Goal: Task Accomplishment & Management: Manage account settings

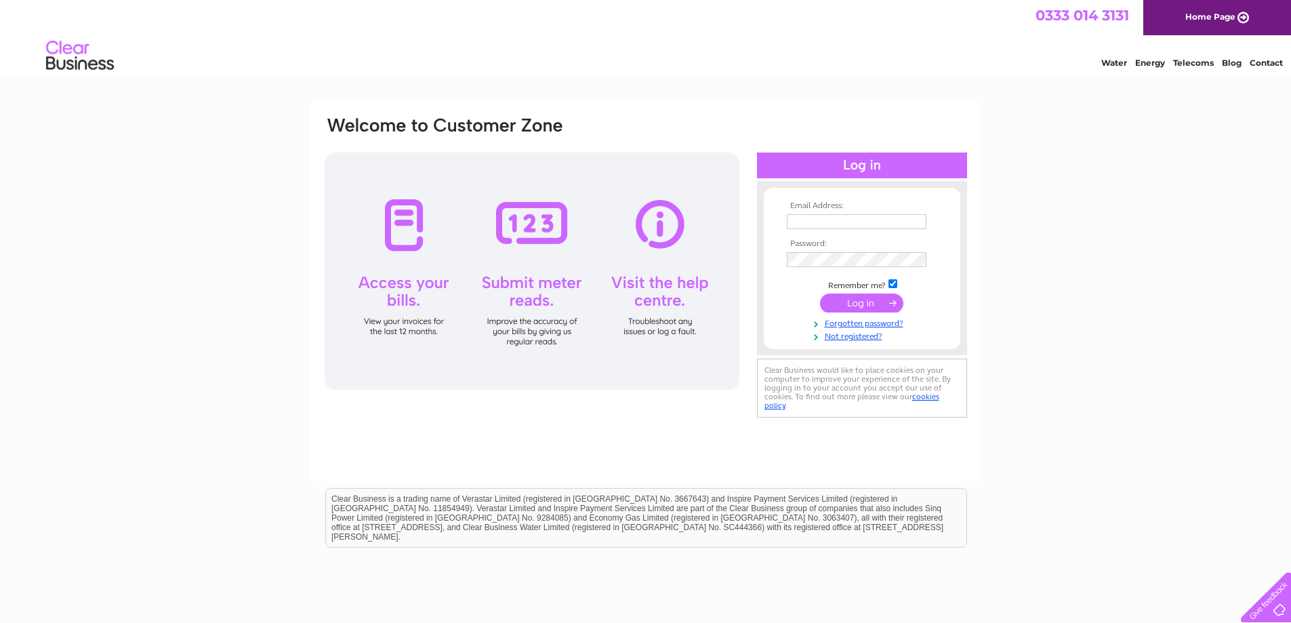
type input "wull@crossfitmurrayfield.com"
click at [873, 306] on input "submit" at bounding box center [861, 302] width 83 height 19
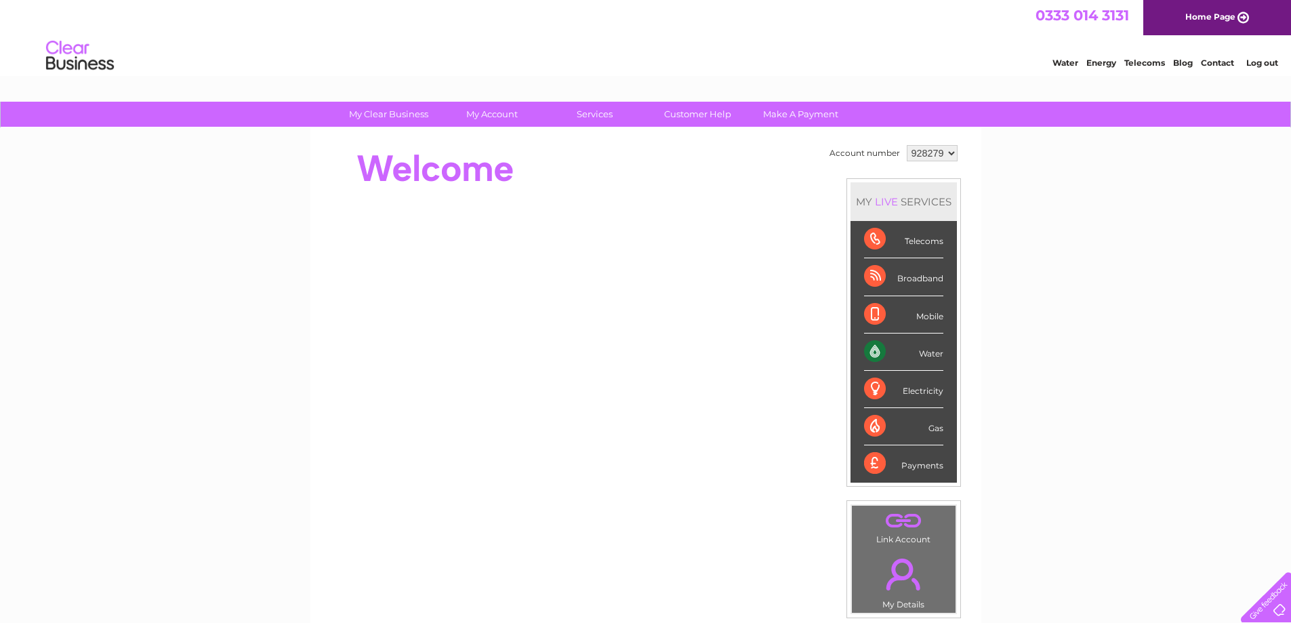
click at [926, 352] on div "Water" at bounding box center [903, 351] width 79 height 37
drag, startPoint x: 875, startPoint y: 349, endPoint x: 837, endPoint y: 300, distance: 61.8
click at [875, 349] on div "Water" at bounding box center [903, 351] width 79 height 37
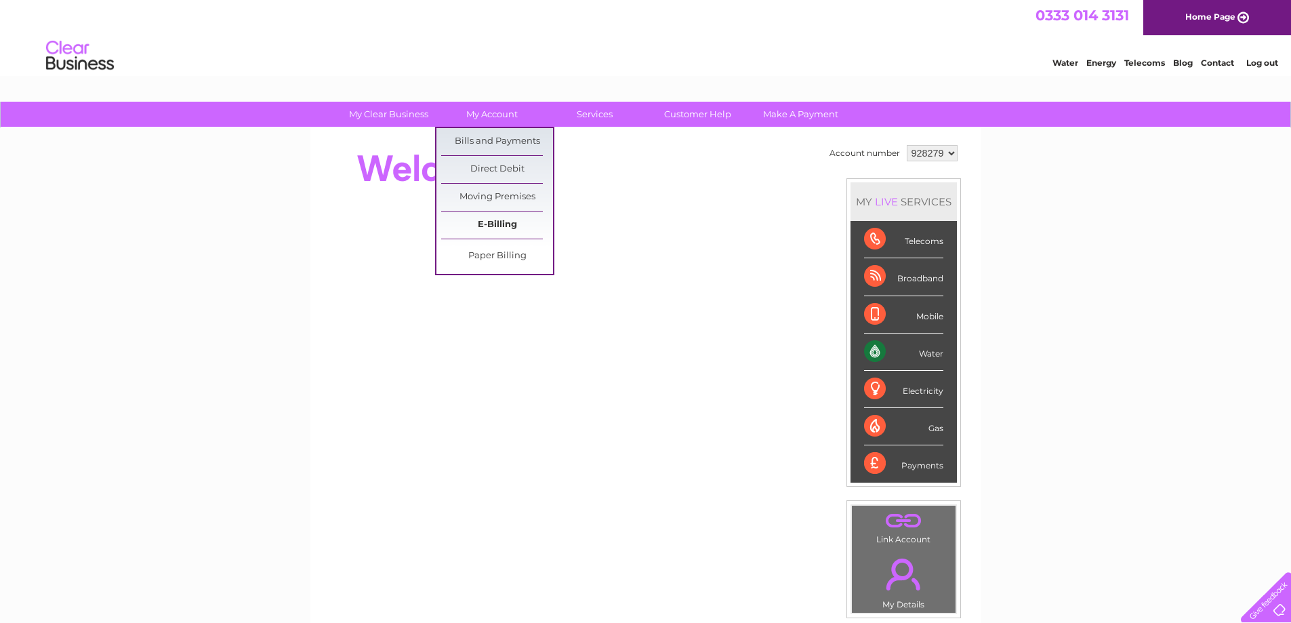
click at [502, 221] on link "E-Billing" at bounding box center [497, 224] width 112 height 27
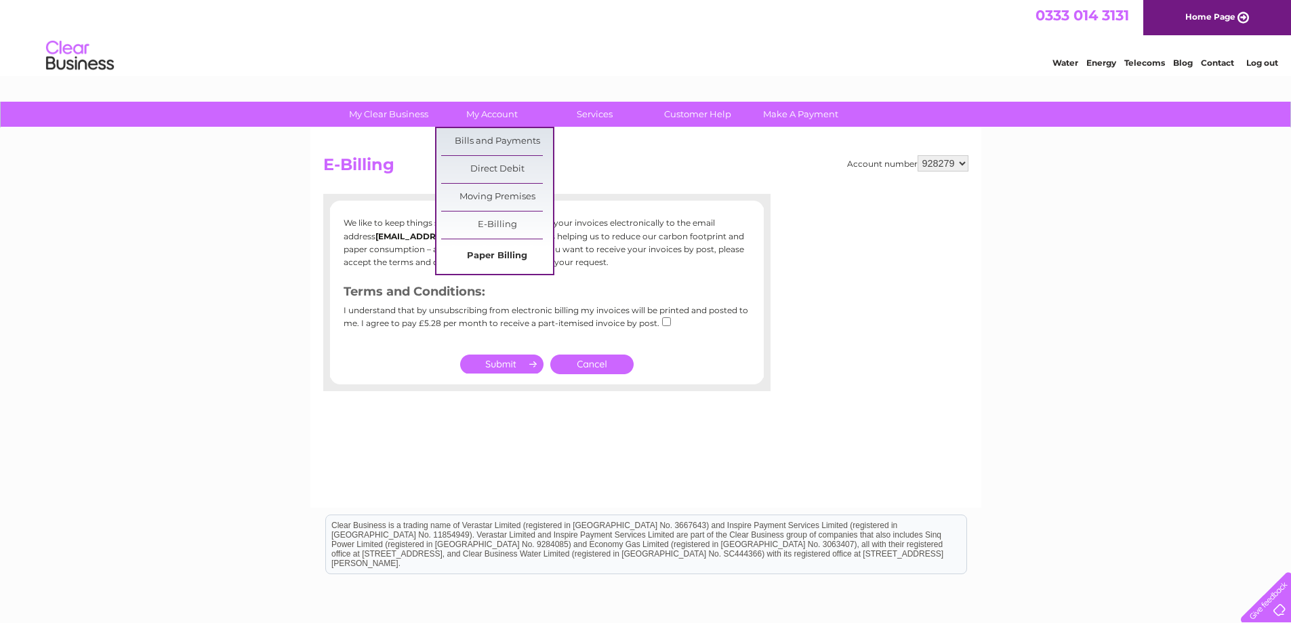
click at [507, 256] on link "Paper Billing" at bounding box center [497, 256] width 112 height 27
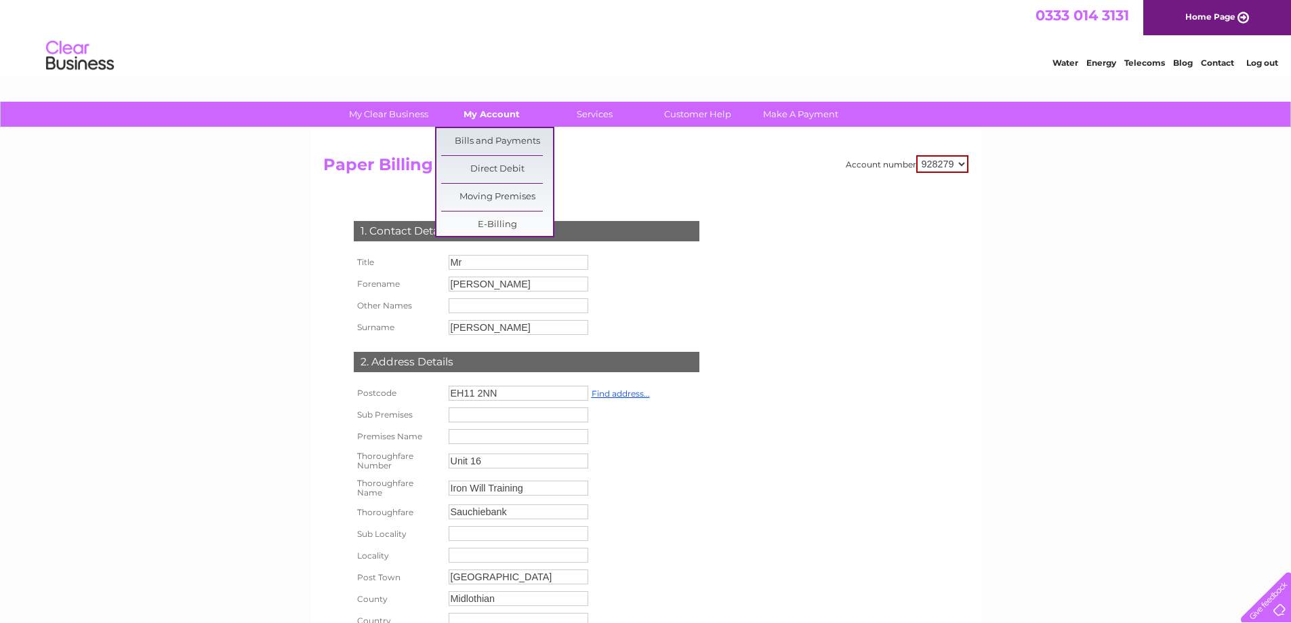
click at [501, 112] on link "My Account" at bounding box center [492, 114] width 112 height 25
click at [503, 136] on link "Bills and Payments" at bounding box center [497, 141] width 112 height 27
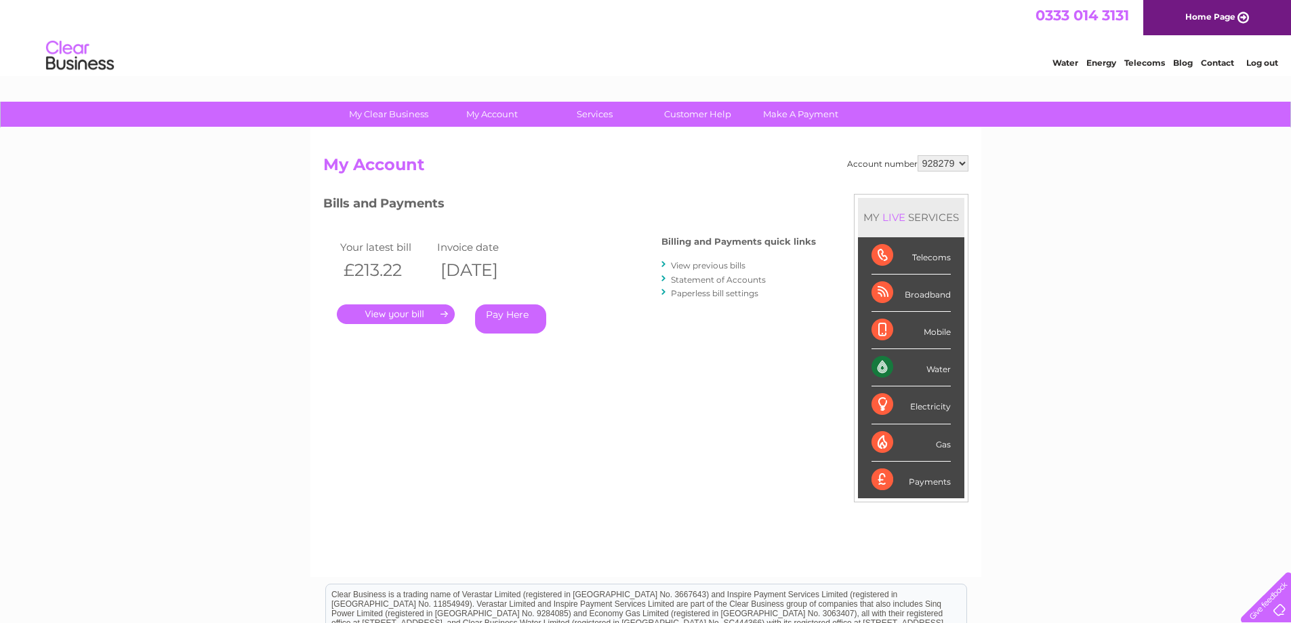
click at [420, 314] on link "." at bounding box center [396, 314] width 118 height 20
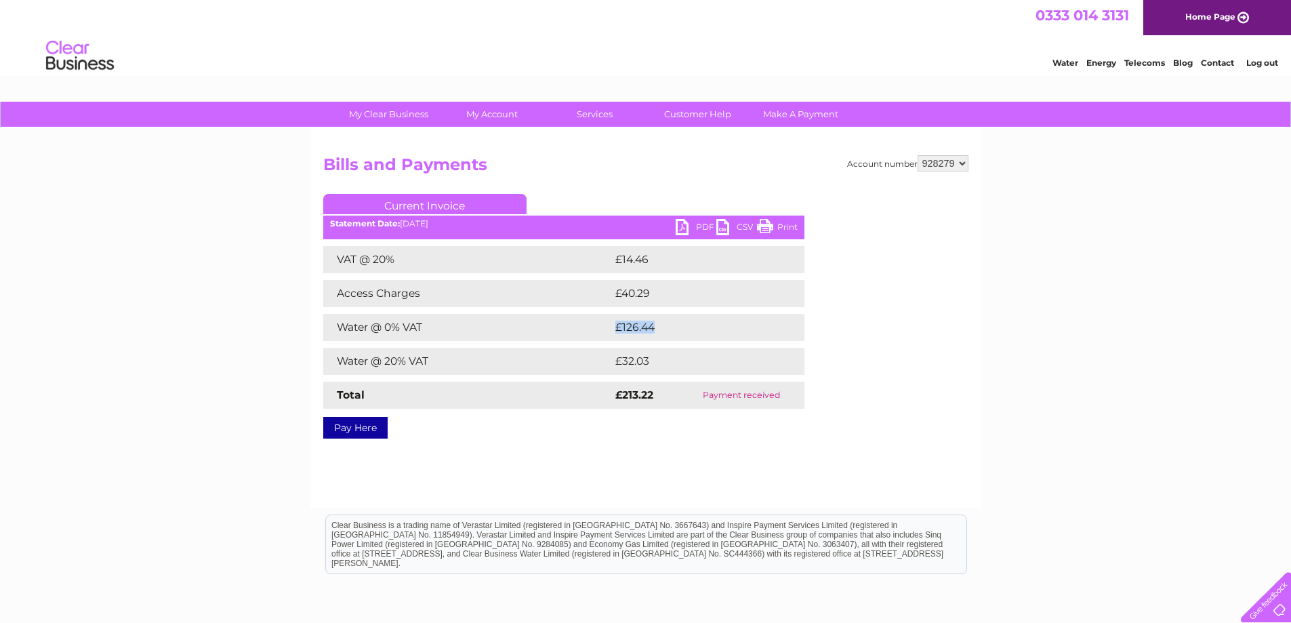
drag, startPoint x: 666, startPoint y: 325, endPoint x: 599, endPoint y: 329, distance: 67.2
click at [599, 329] on tr "Water @ 0% VAT £126.44" at bounding box center [563, 327] width 481 height 27
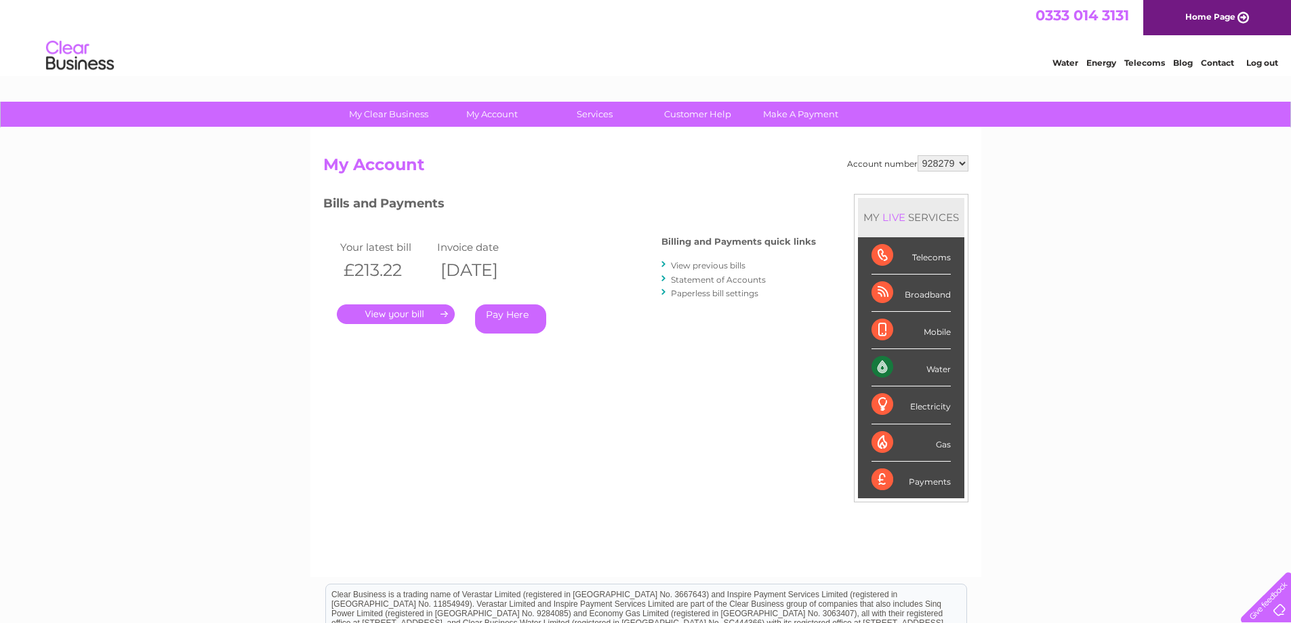
click at [953, 171] on h2 "My Account" at bounding box center [645, 168] width 645 height 26
click at [951, 162] on select "928279" at bounding box center [942, 163] width 51 height 16
click at [1015, 188] on div "My Clear Business Login Details My Details My Preferences Link Account My Accou…" at bounding box center [645, 455] width 1291 height 707
click at [392, 314] on link "." at bounding box center [396, 314] width 118 height 20
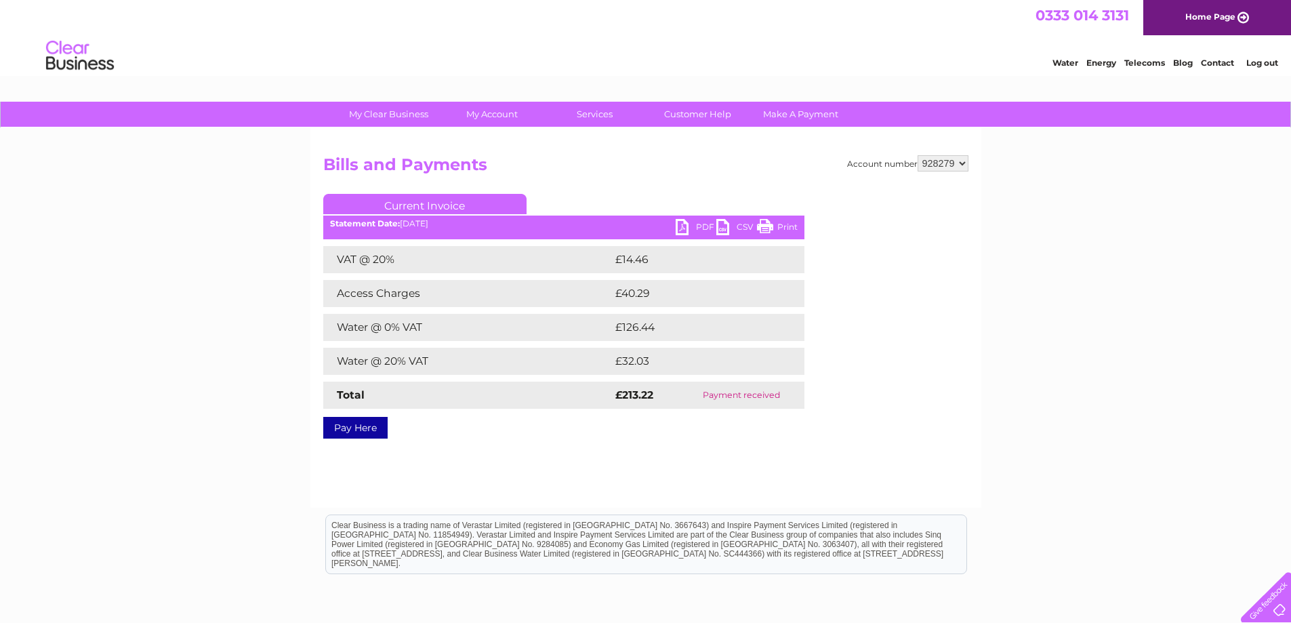
click at [924, 375] on div "Account number 928279 Bills and Payments Current Invoice PDF CSV Print £14.46" at bounding box center [645, 294] width 645 height 278
